Goal: Information Seeking & Learning: Find specific fact

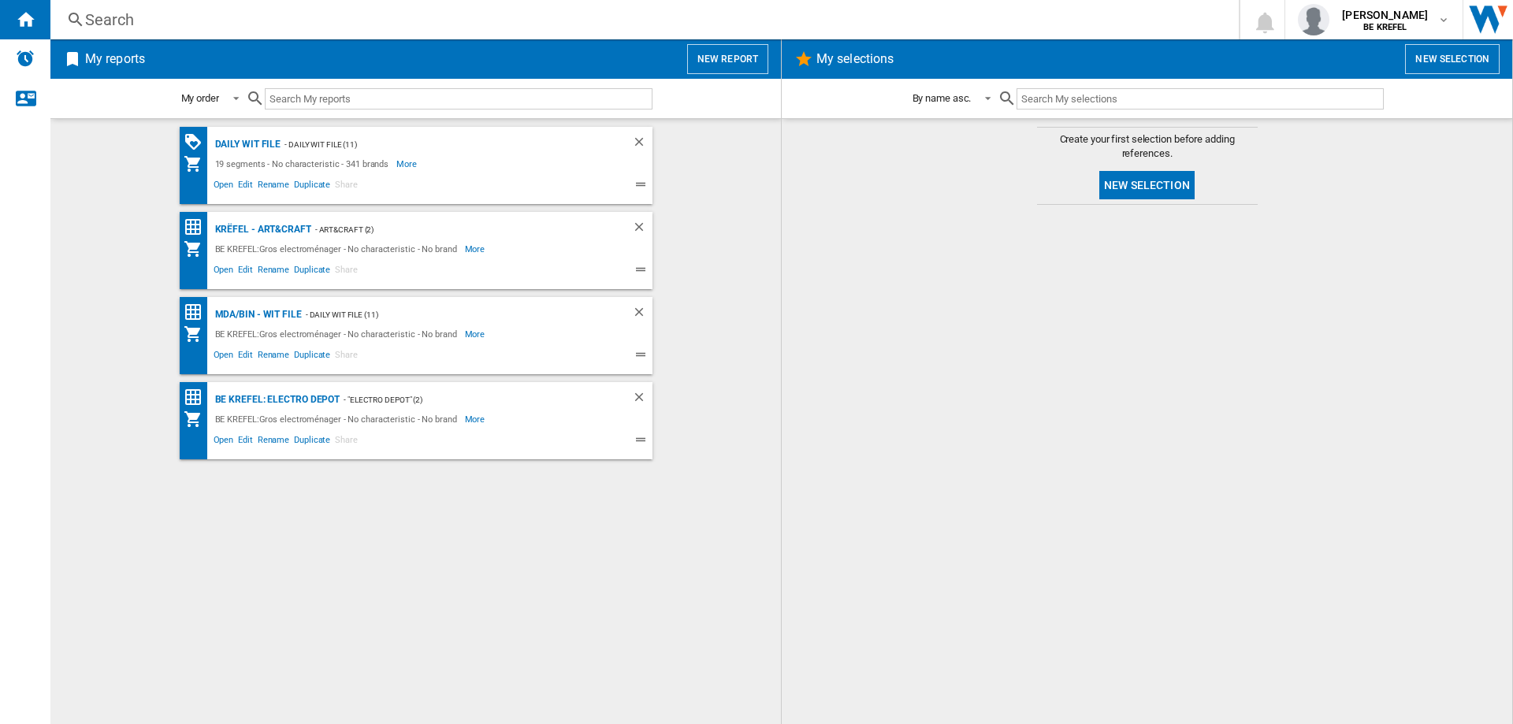
click at [168, 19] on div "Search" at bounding box center [641, 20] width 1112 height 22
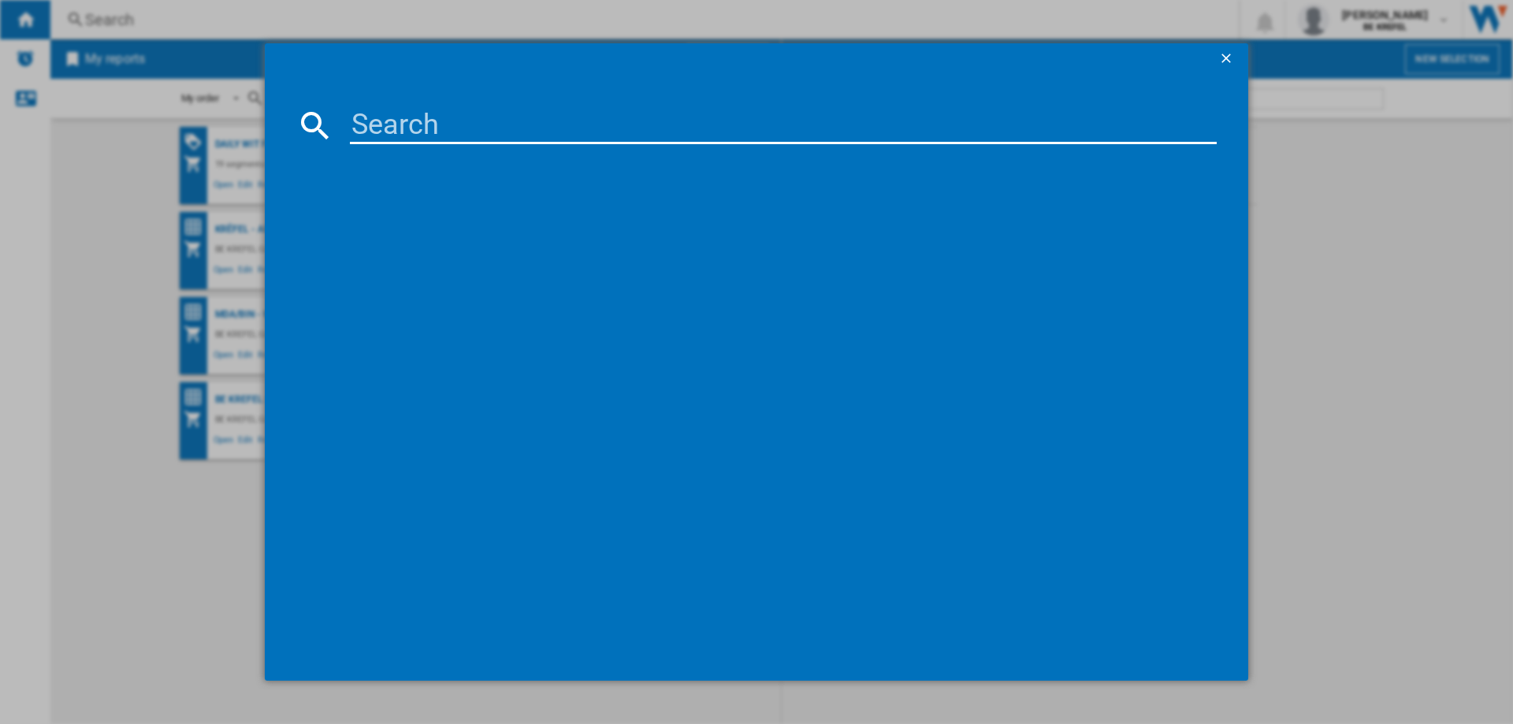
click at [389, 117] on input at bounding box center [783, 125] width 867 height 38
type input "21000719"
click at [413, 221] on div "TEFAL AMBIANCE RE4588 NOIR INOX" at bounding box center [767, 228] width 851 height 16
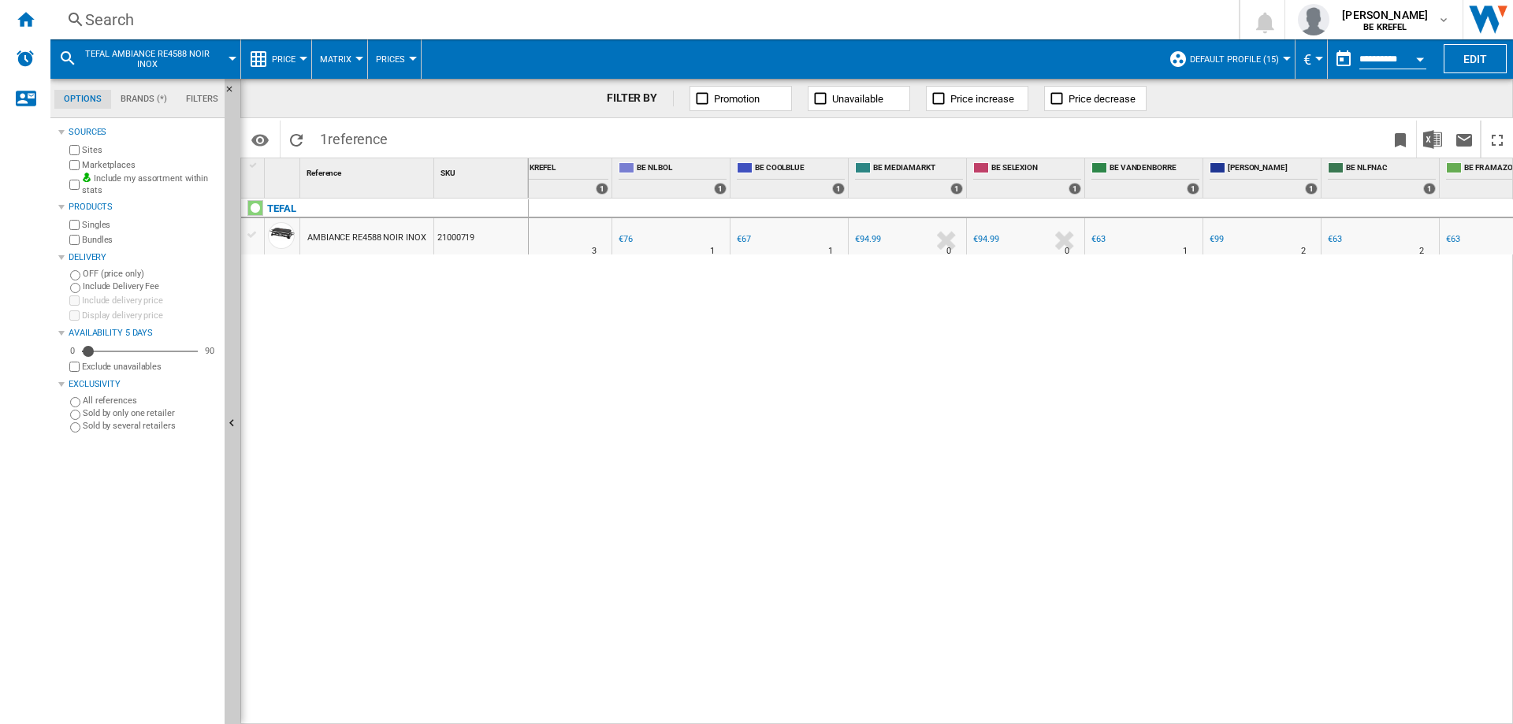
scroll to position [0, 377]
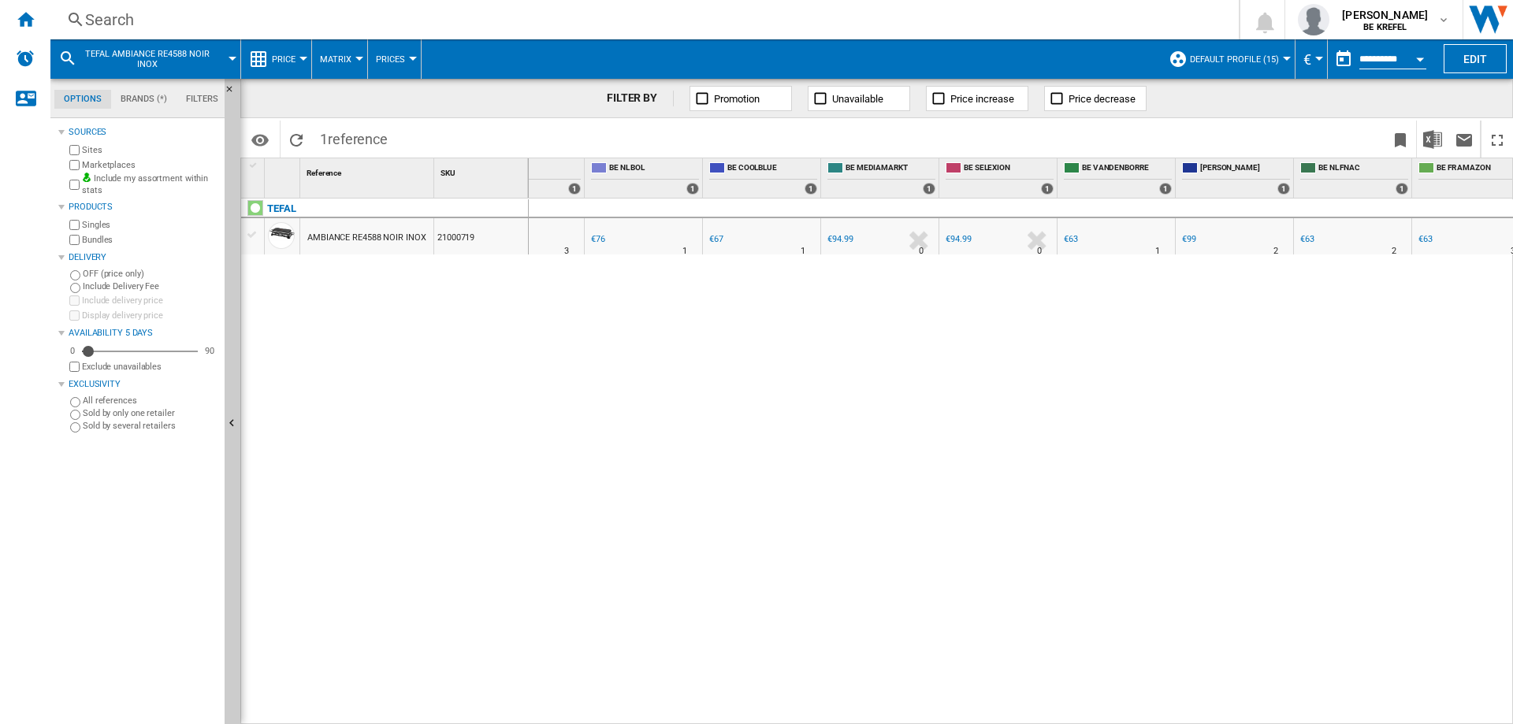
click at [1072, 238] on div "€63" at bounding box center [1071, 239] width 14 height 10
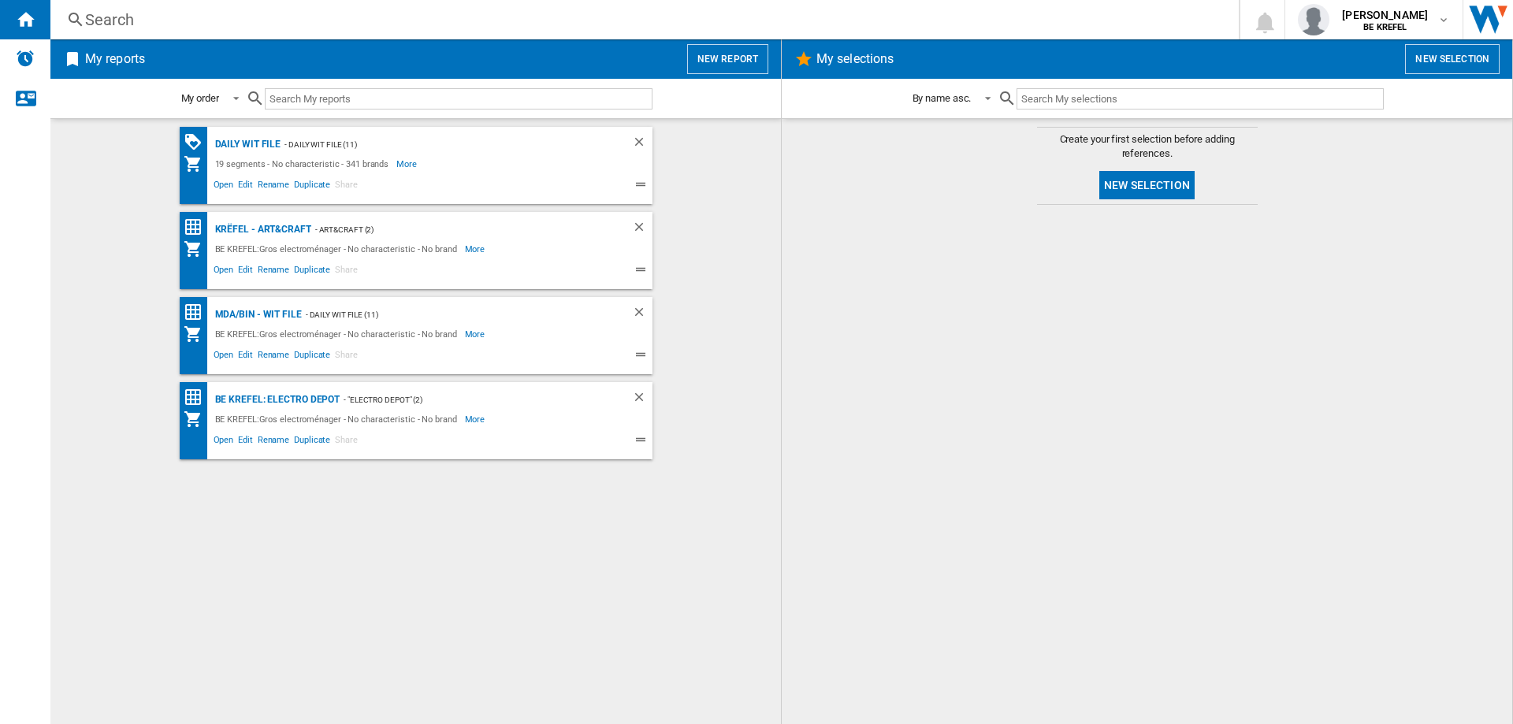
click at [161, 20] on div "Search" at bounding box center [641, 20] width 1112 height 22
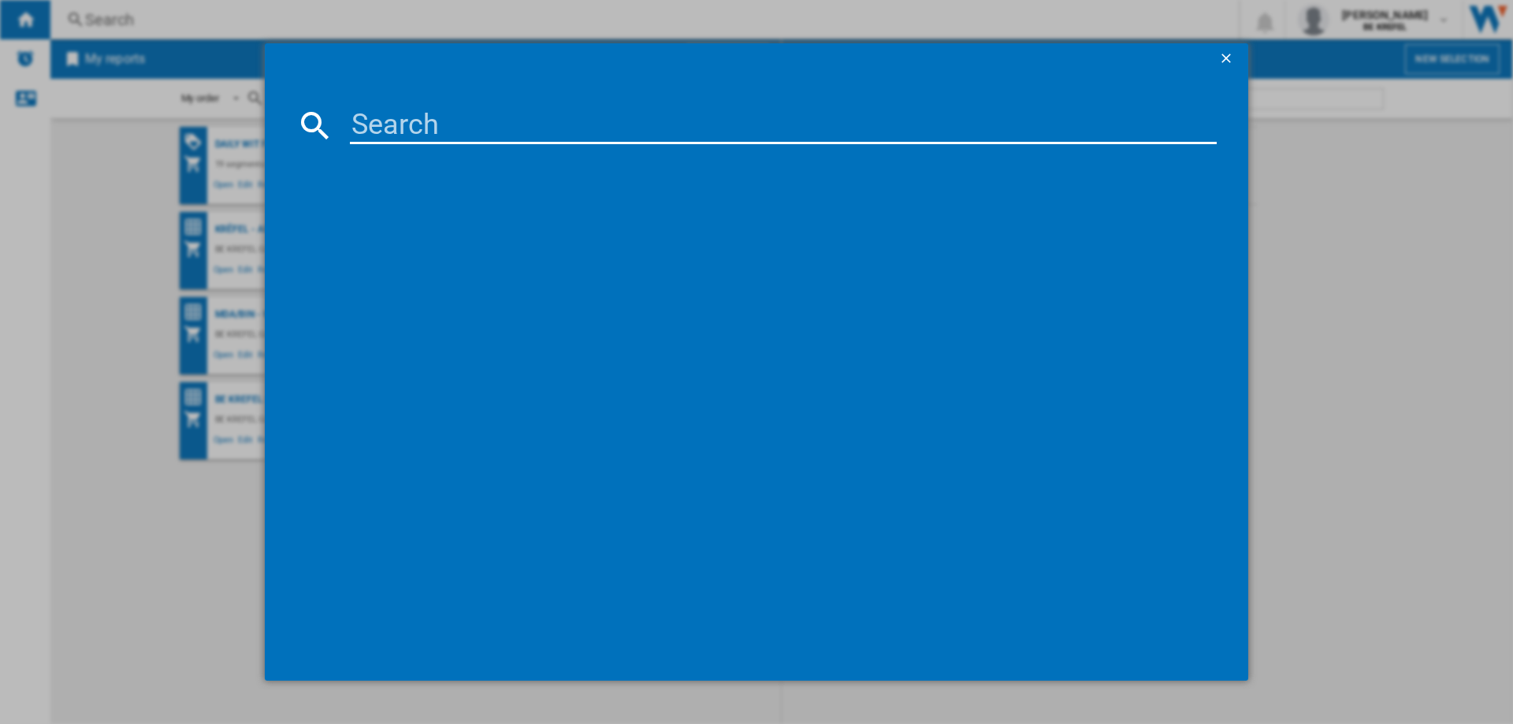
click at [451, 128] on input at bounding box center [783, 125] width 867 height 38
type input "2"
type input "dd65h810"
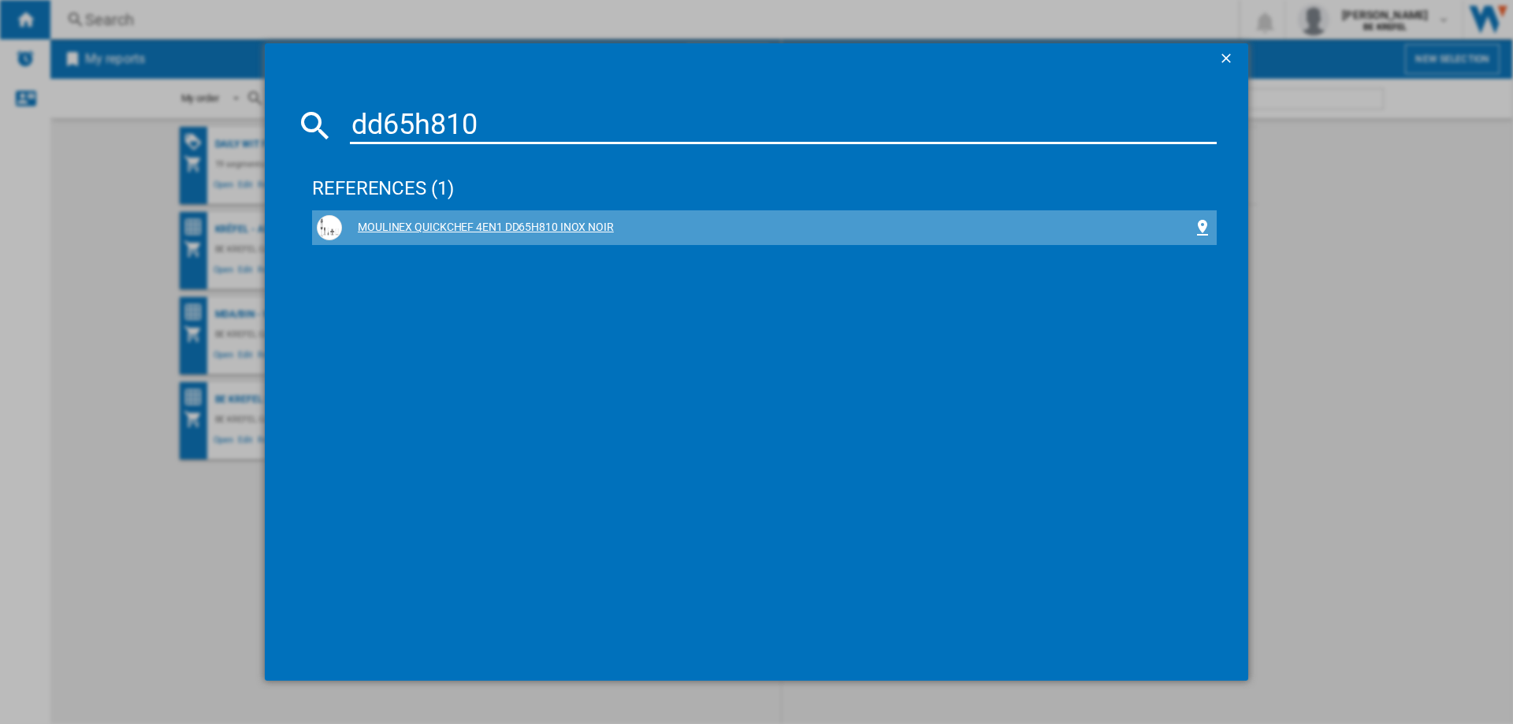
click at [483, 231] on div "MOULINEX QUICKCHEF 4EN1 DD65H810 INOX NOIR" at bounding box center [767, 228] width 851 height 16
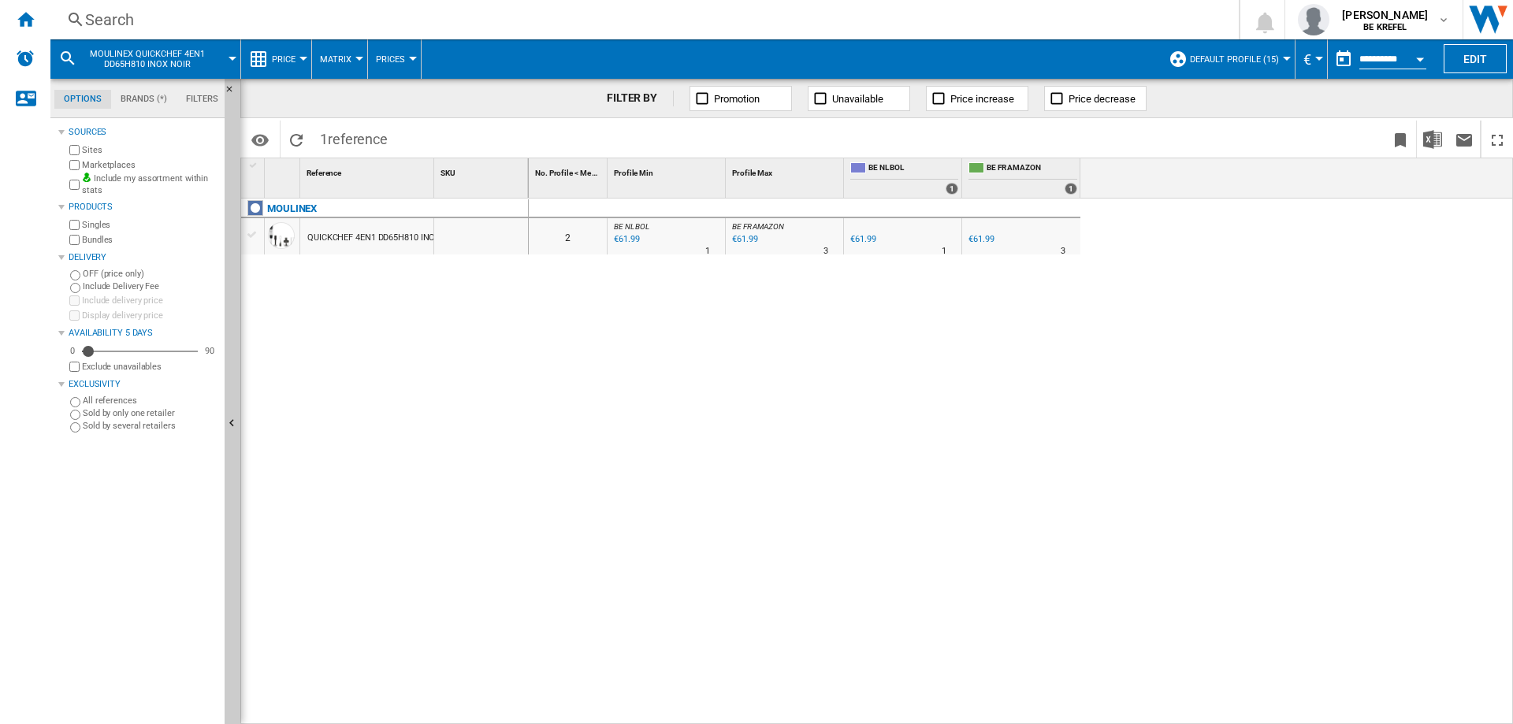
click at [982, 239] on div "€61.99" at bounding box center [980, 239] width 25 height 10
click at [173, 19] on div "Search" at bounding box center [641, 20] width 1112 height 22
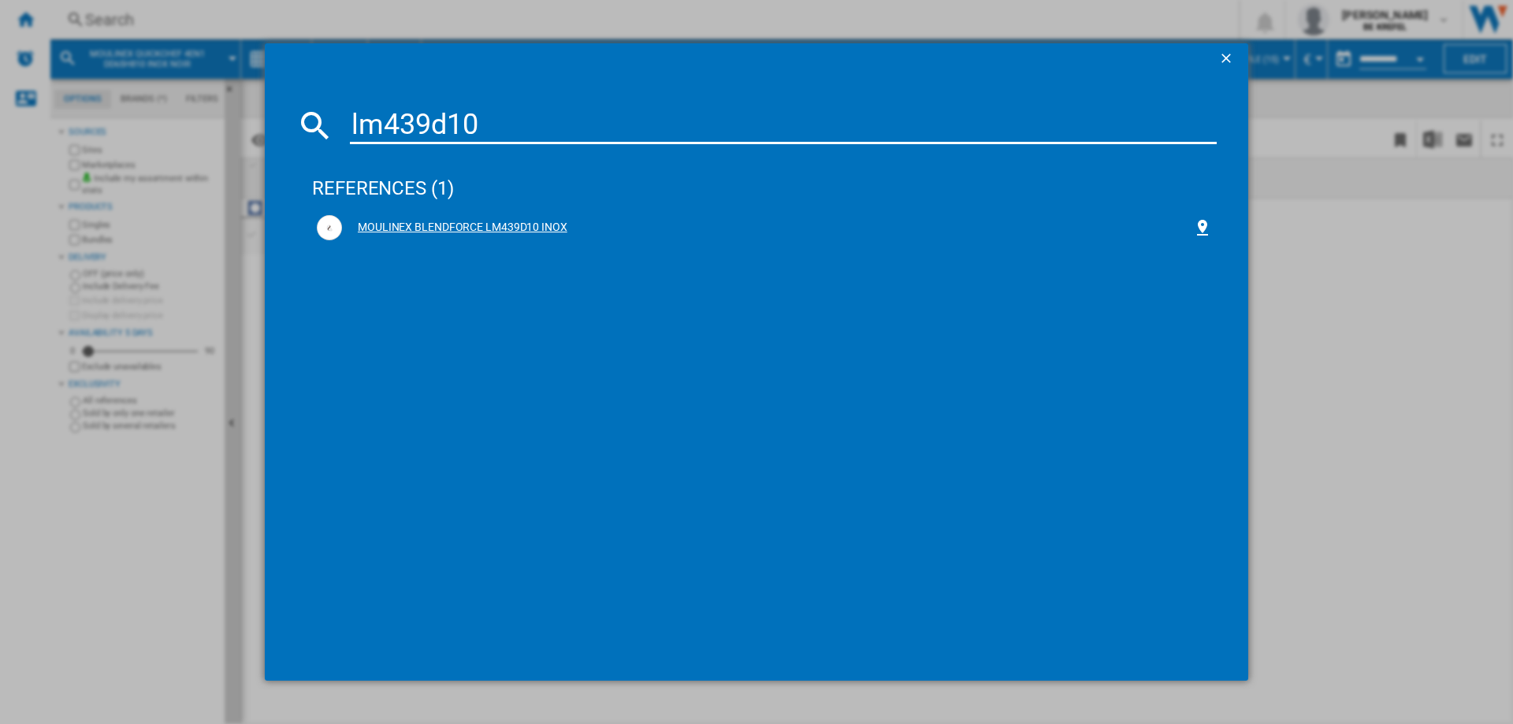
type input "lm439d10"
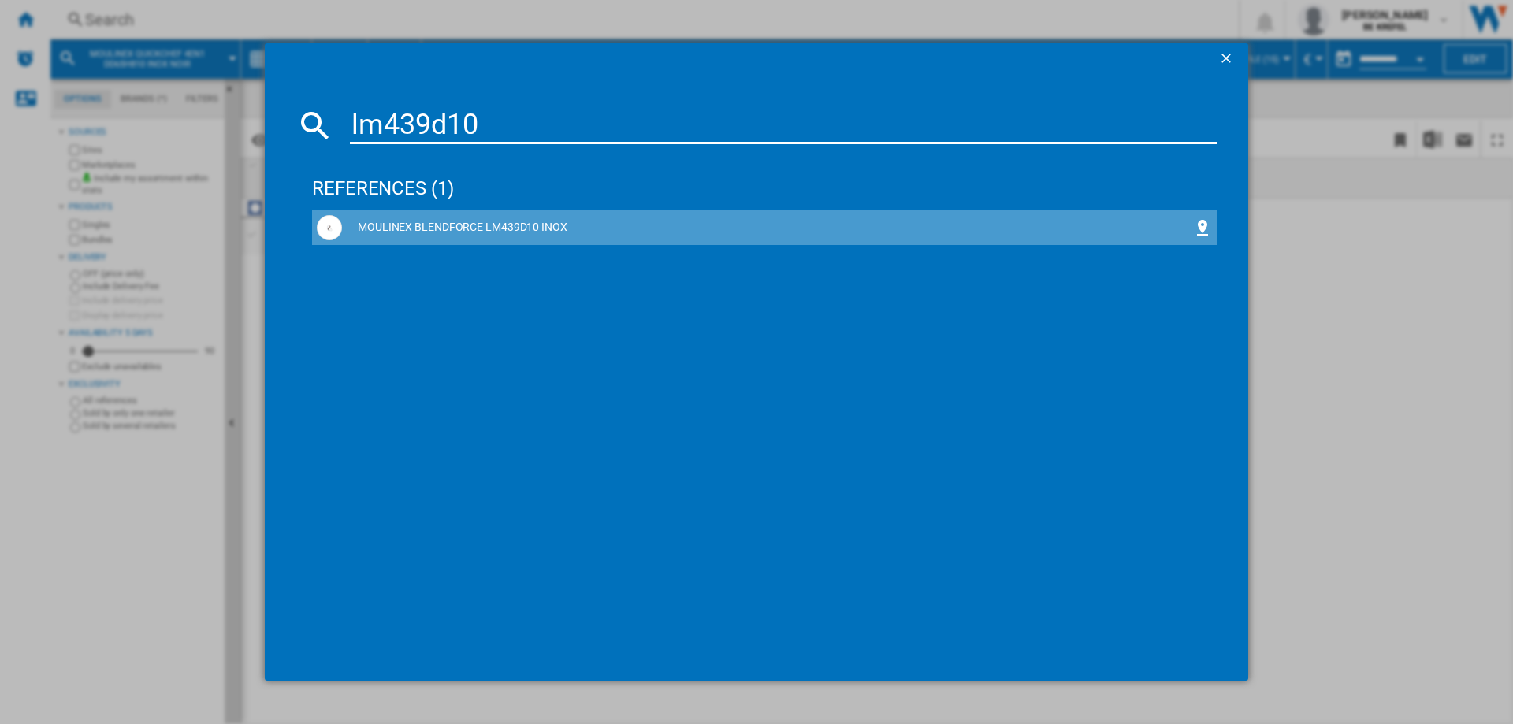
click at [440, 228] on div "MOULINEX BLENDFORCE LM439D10 INOX" at bounding box center [767, 228] width 851 height 16
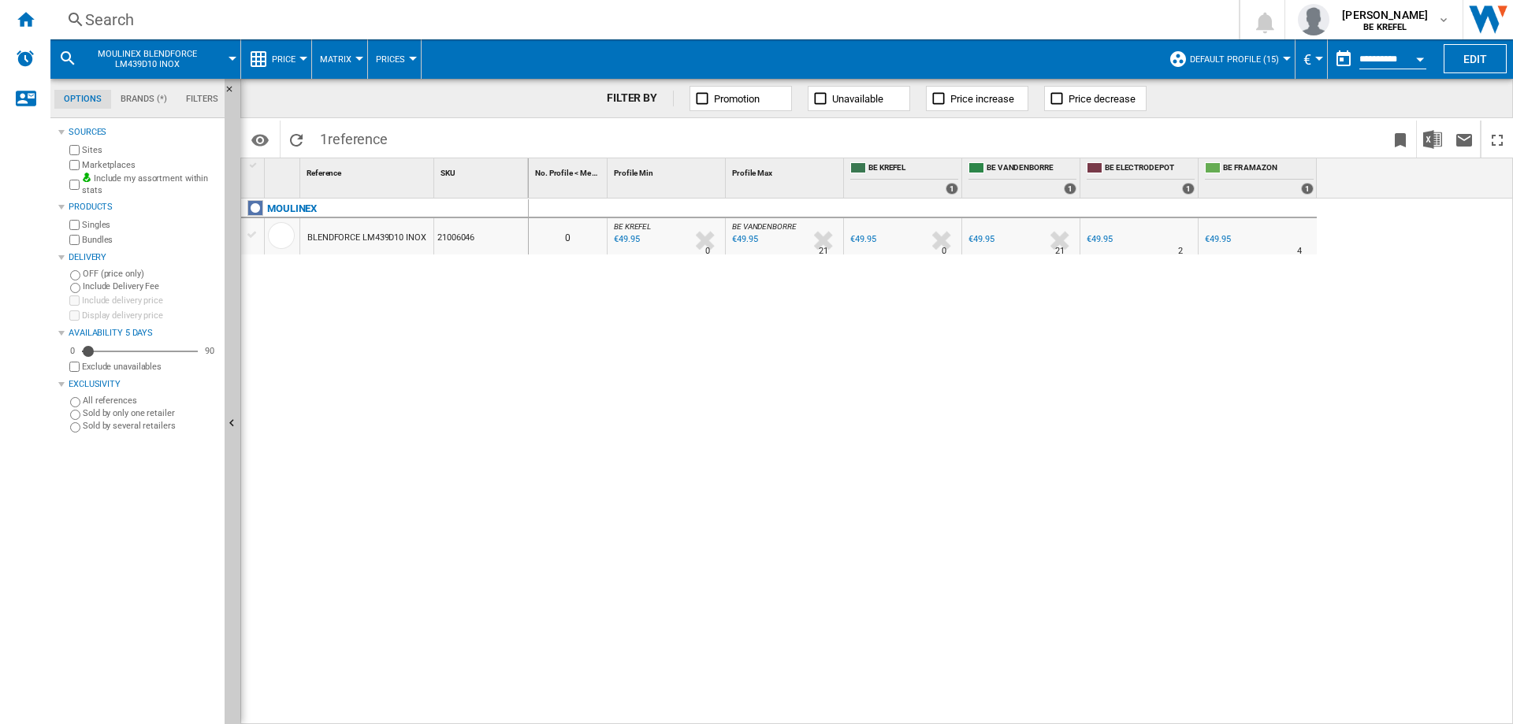
click at [1101, 232] on div "€49.95" at bounding box center [1098, 240] width 28 height 16
click at [982, 244] on div "€49.95" at bounding box center [980, 240] width 28 height 16
click at [121, 16] on div "Search" at bounding box center [641, 20] width 1112 height 22
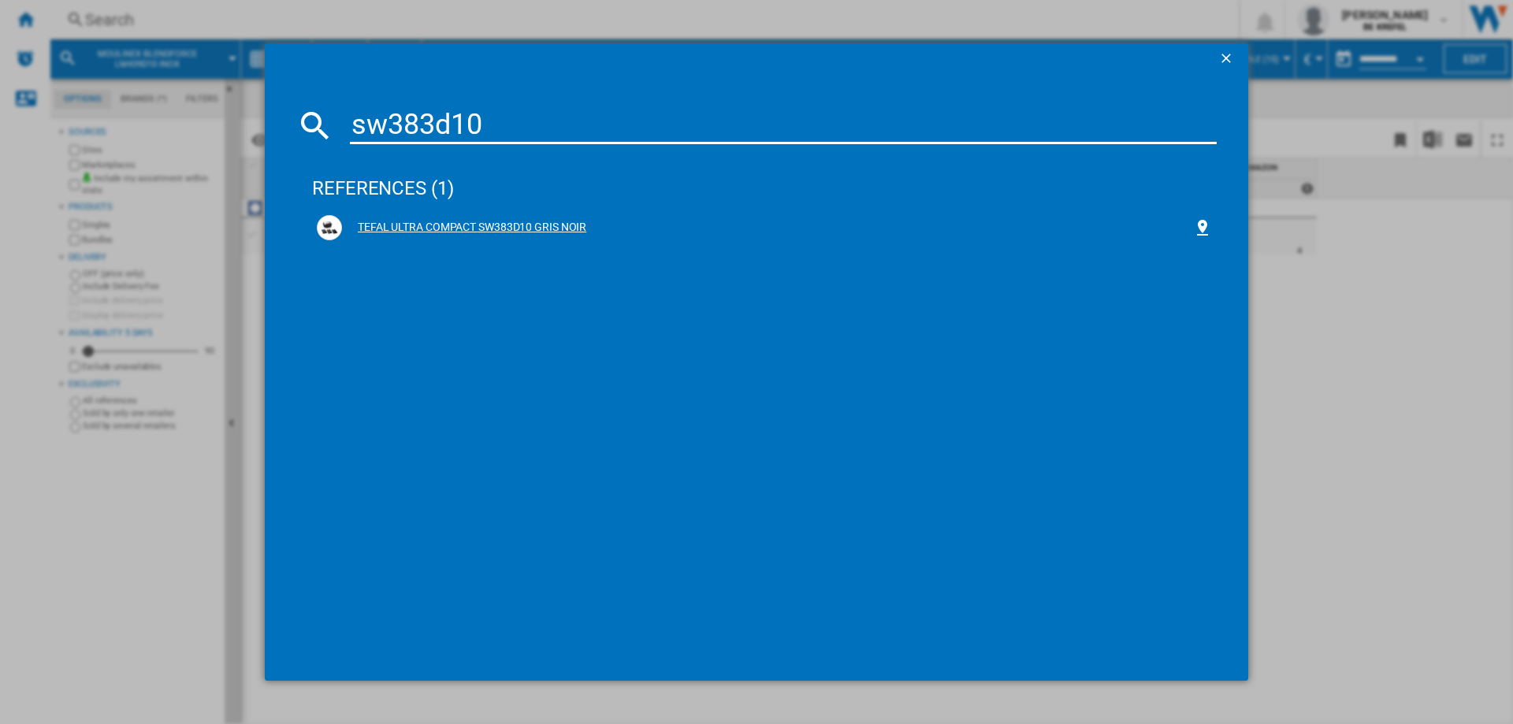
type input "sw383d10"
click at [425, 217] on div "TEFAL ULTRA COMPACT SW383D10 GRIS NOIR" at bounding box center [764, 227] width 895 height 25
click at [429, 228] on div "TEFAL ULTRA COMPACT SW383D10 GRIS NOIR" at bounding box center [767, 228] width 851 height 16
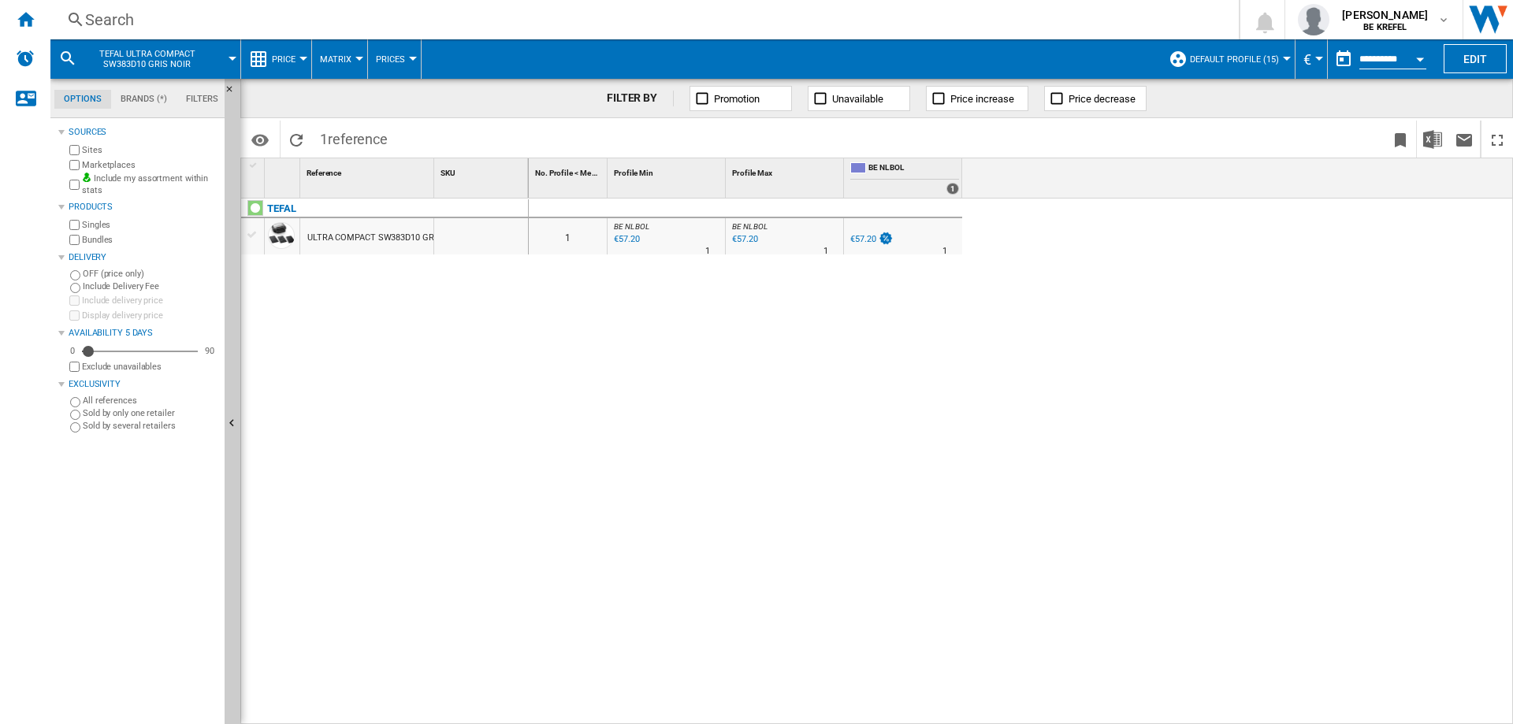
click at [863, 243] on div "€57.20" at bounding box center [862, 239] width 25 height 10
